Goal: Task Accomplishment & Management: Use online tool/utility

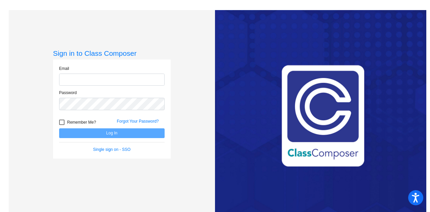
type input "[EMAIL_ADDRESS][PERSON_NAME][DOMAIN_NAME]"
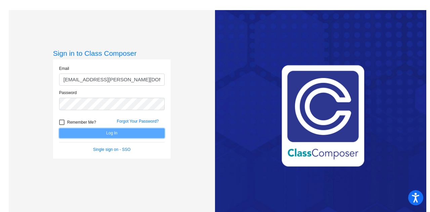
click at [125, 133] on button "Log In" at bounding box center [111, 133] width 105 height 10
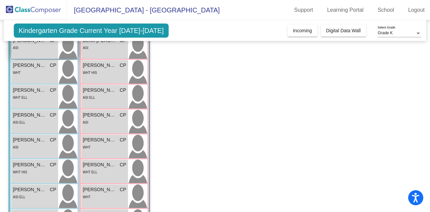
scroll to position [123, 0]
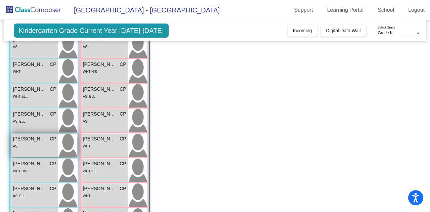
drag, startPoint x: 26, startPoint y: 157, endPoint x: 12, endPoint y: 148, distance: 16.6
click at [12, 148] on div "[PERSON_NAME] CP lock do_not_disturb_alt ASI" at bounding box center [34, 146] width 47 height 24
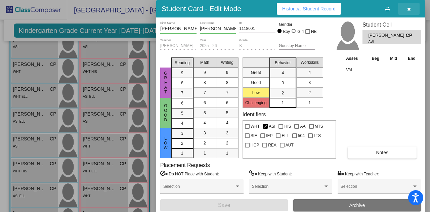
click at [408, 7] on icon "button" at bounding box center [409, 9] width 4 height 5
